Goal: Information Seeking & Learning: Learn about a topic

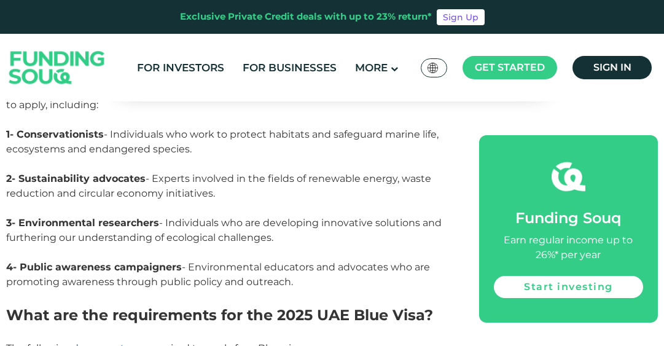
scroll to position [2013, 0]
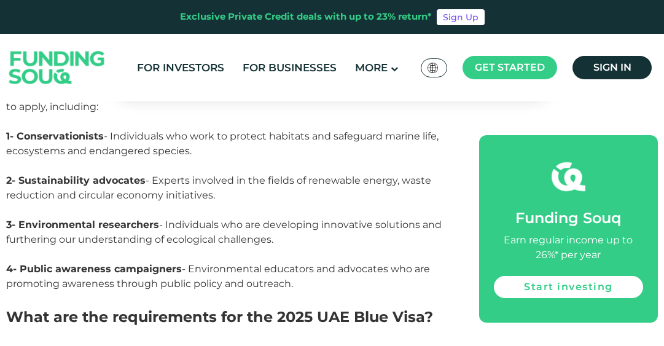
click at [263, 174] on span "2- Sustainability advocates - Experts involved in the fields of renewable energ…" at bounding box center [218, 187] width 425 height 26
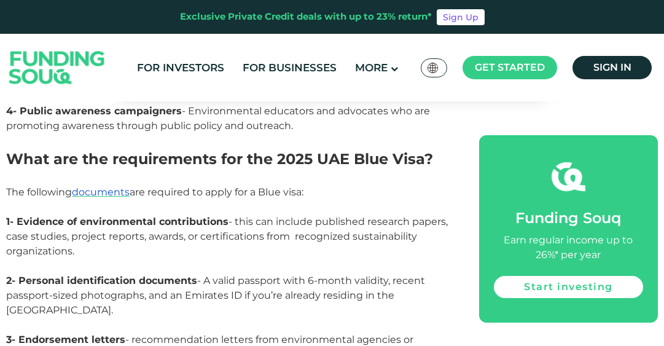
scroll to position [2195, 0]
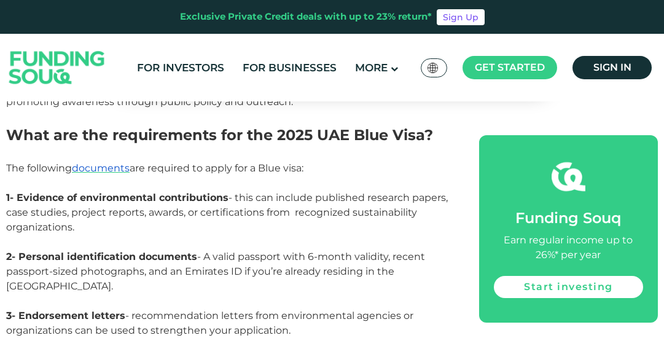
click at [268, 192] on span "1- Evidence of environmental contributions - this can include published researc…" at bounding box center [227, 212] width 442 height 41
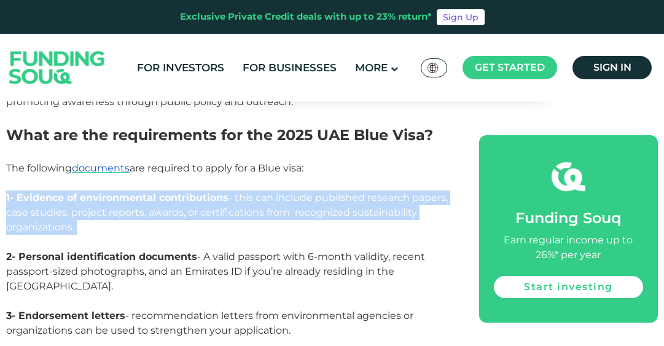
click at [268, 192] on span "1- Evidence of environmental contributions - this can include published researc…" at bounding box center [227, 212] width 442 height 41
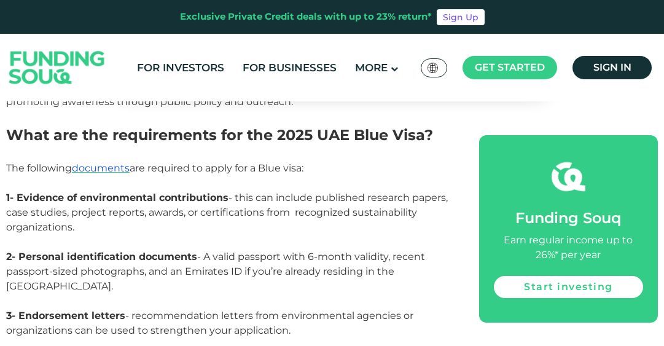
click at [268, 192] on span "1- Evidence of environmental contributions - this can include published researc…" at bounding box center [227, 212] width 442 height 41
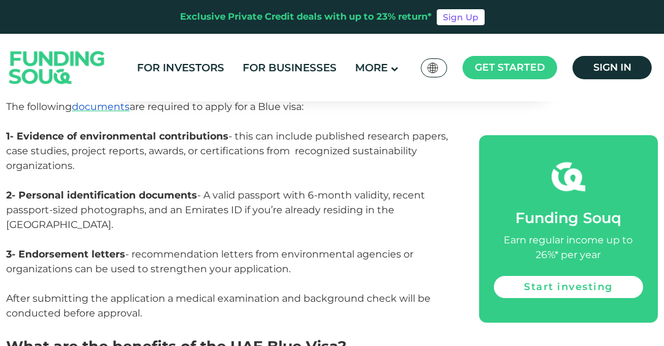
scroll to position [2257, 0]
click at [268, 189] on span "2- Personal identification documents - A valid passport with 6-month validity, …" at bounding box center [215, 209] width 419 height 41
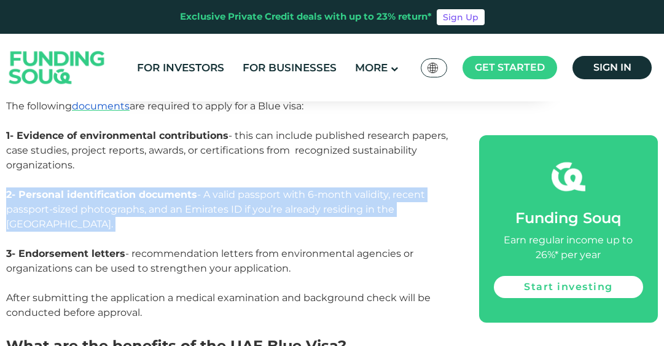
click at [268, 189] on span "2- Personal identification documents - A valid passport with 6-month validity, …" at bounding box center [215, 209] width 419 height 41
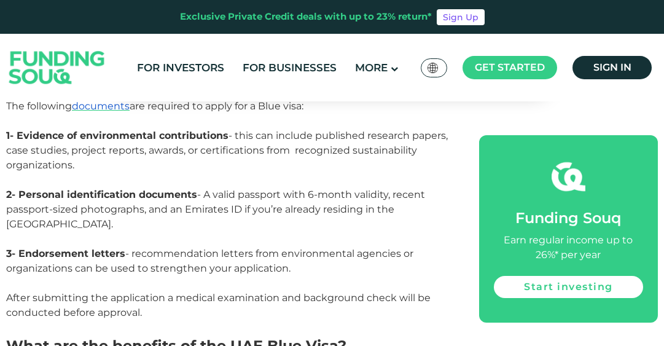
click at [293, 198] on span "2- Personal identification documents - A valid passport with 6-month validity, …" at bounding box center [215, 209] width 419 height 41
click at [253, 248] on span "3- Endorsement letters - recommendation letters from environmental agencies or …" at bounding box center [209, 261] width 407 height 26
click at [260, 248] on span "3- Endorsement letters - recommendation letters from environmental agencies or …" at bounding box center [209, 261] width 407 height 26
click at [192, 248] on span "3- Endorsement letters - recommendation letters from environmental agencies or …" at bounding box center [209, 261] width 407 height 26
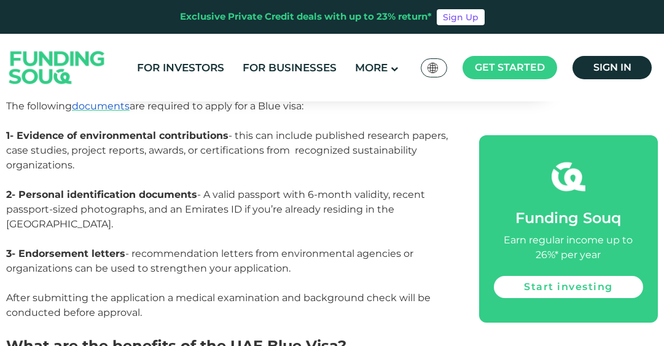
click at [267, 248] on span "3- Endorsement letters - recommendation letters from environmental agencies or …" at bounding box center [209, 261] width 407 height 26
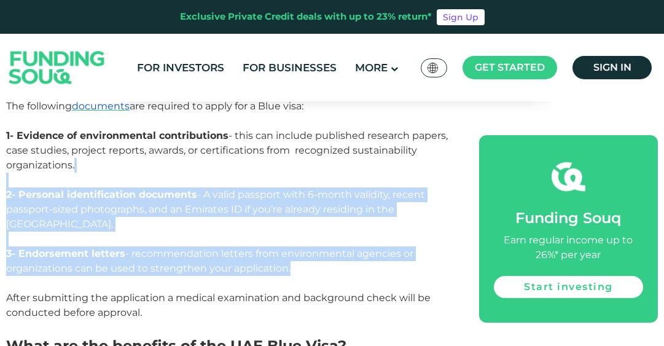
drag, startPoint x: 308, startPoint y: 241, endPoint x: 217, endPoint y: 168, distance: 116.7
click at [217, 168] on p "1- Evidence of environmental contributions - this can include published researc…" at bounding box center [228, 157] width 445 height 59
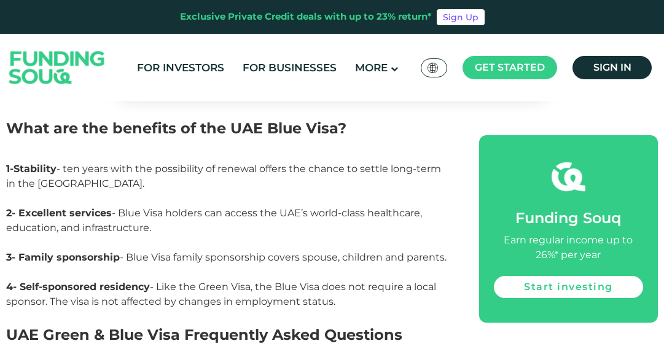
scroll to position [2481, 0]
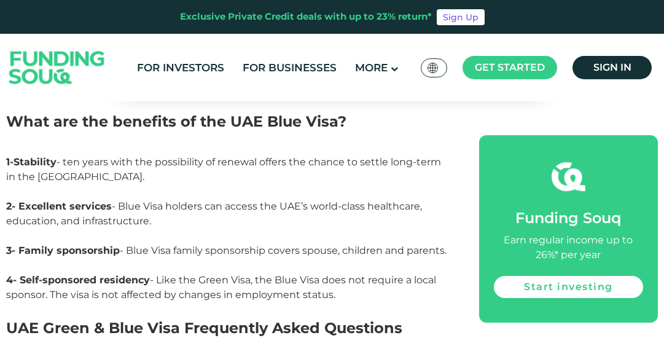
click at [249, 200] on span "2- Excellent services - Blue Visa holders can access the UAE’s world-class heal…" at bounding box center [214, 213] width 416 height 26
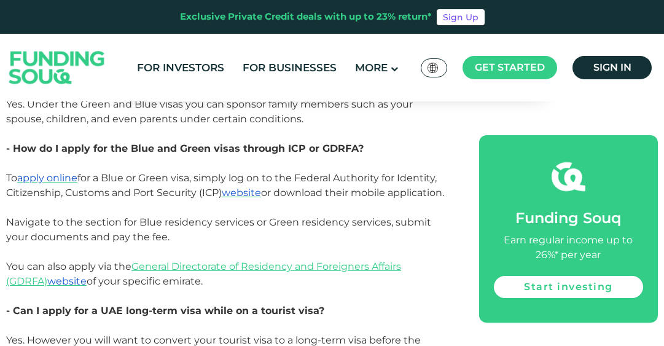
scroll to position [2857, 0]
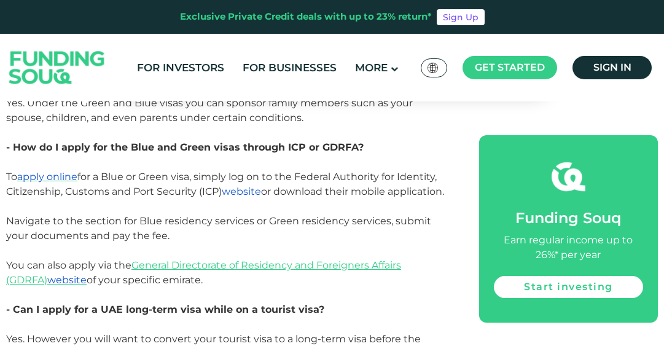
click at [252, 185] on span "website" at bounding box center [241, 191] width 39 height 12
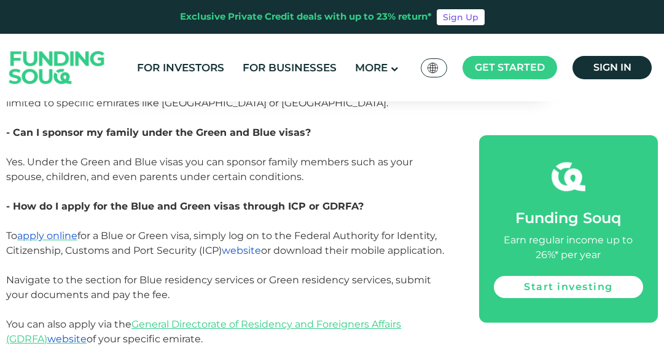
scroll to position [2801, 0]
